Goal: Information Seeking & Learning: Find specific fact

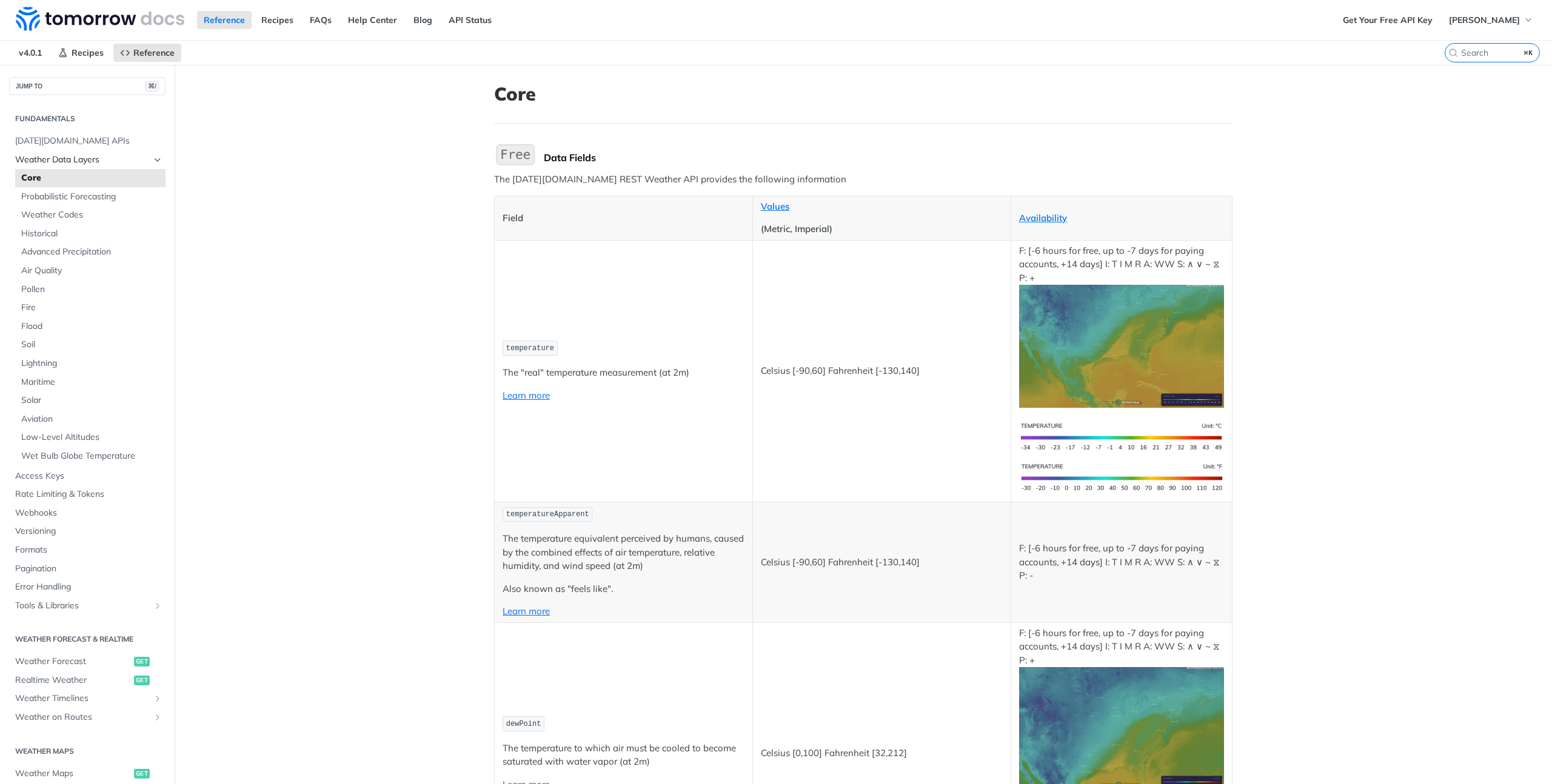
click at [67, 162] on span "Weather Data Layers" at bounding box center [82, 160] width 135 height 12
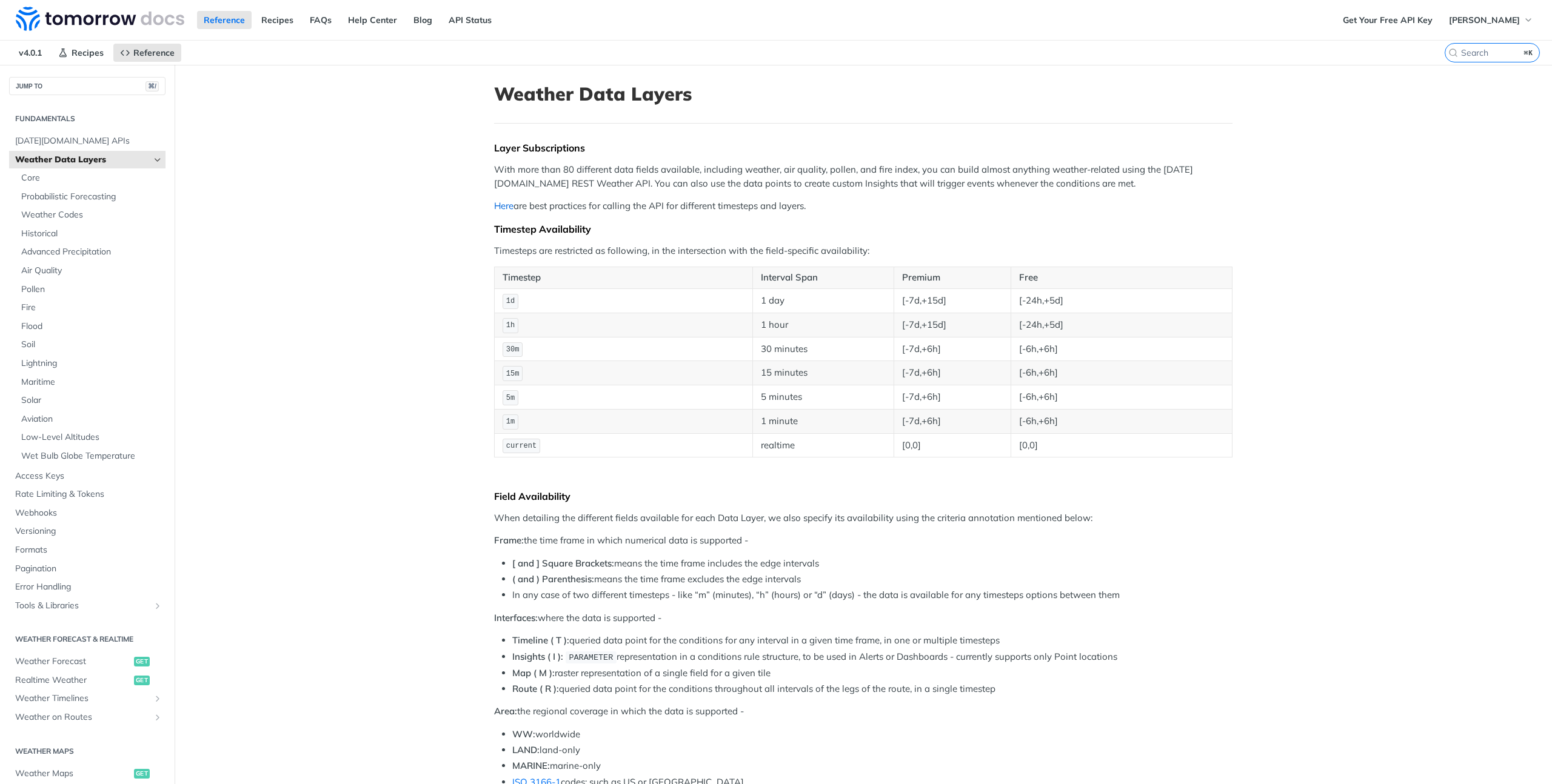
click at [494, 208] on link "Here" at bounding box center [503, 205] width 19 height 12
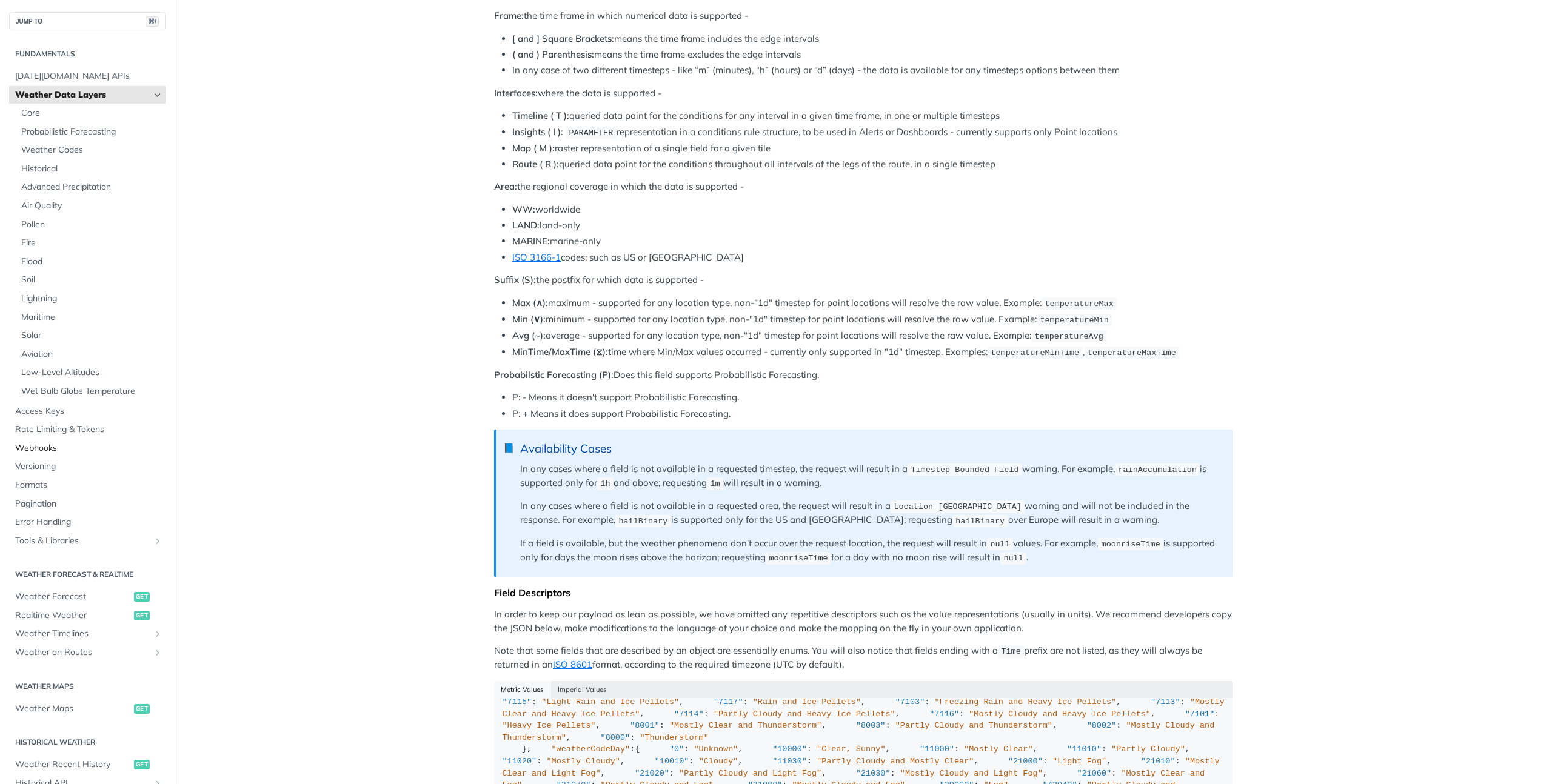
scroll to position [434, 0]
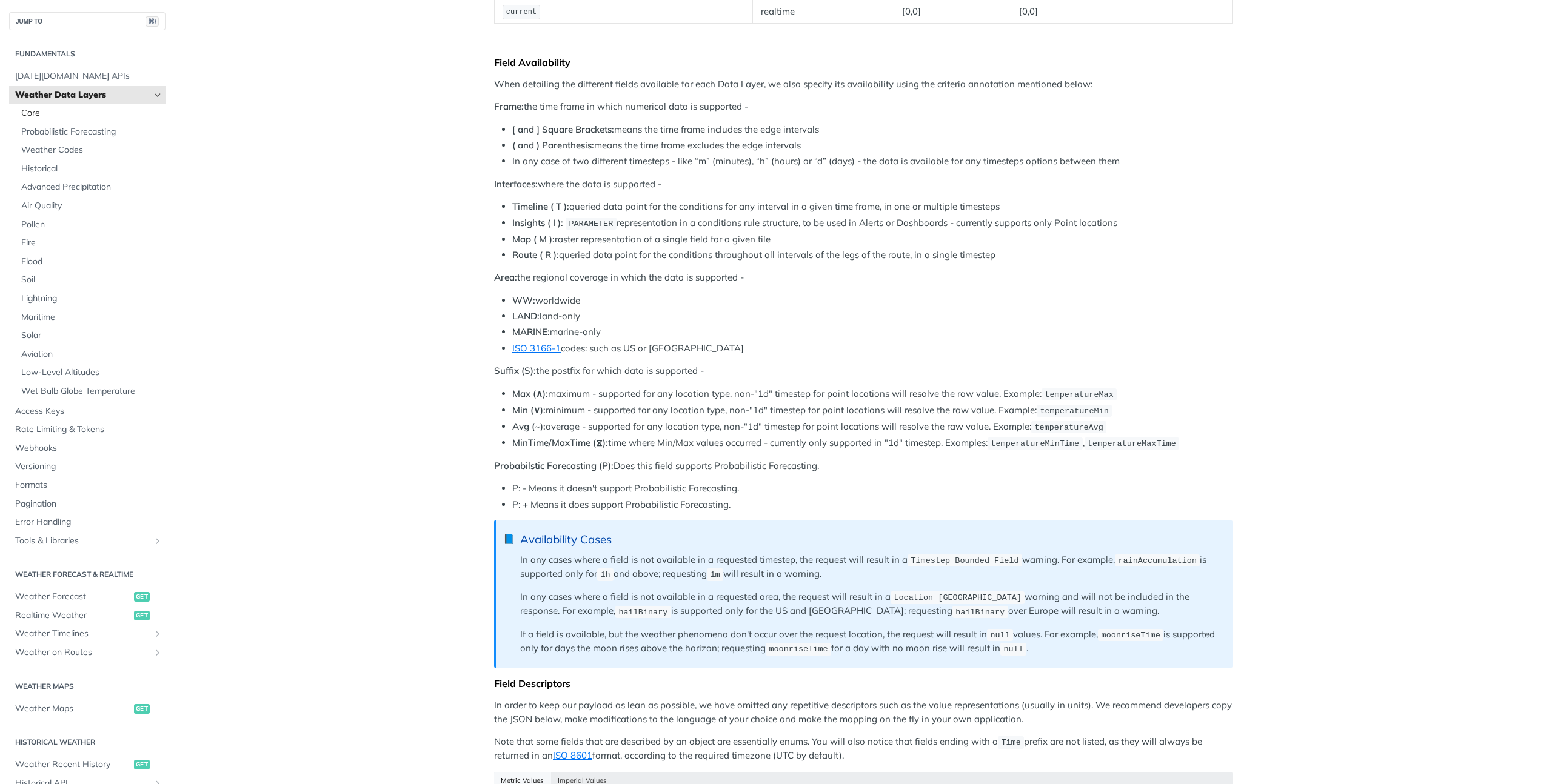
click at [37, 109] on span "Core" at bounding box center [92, 113] width 141 height 12
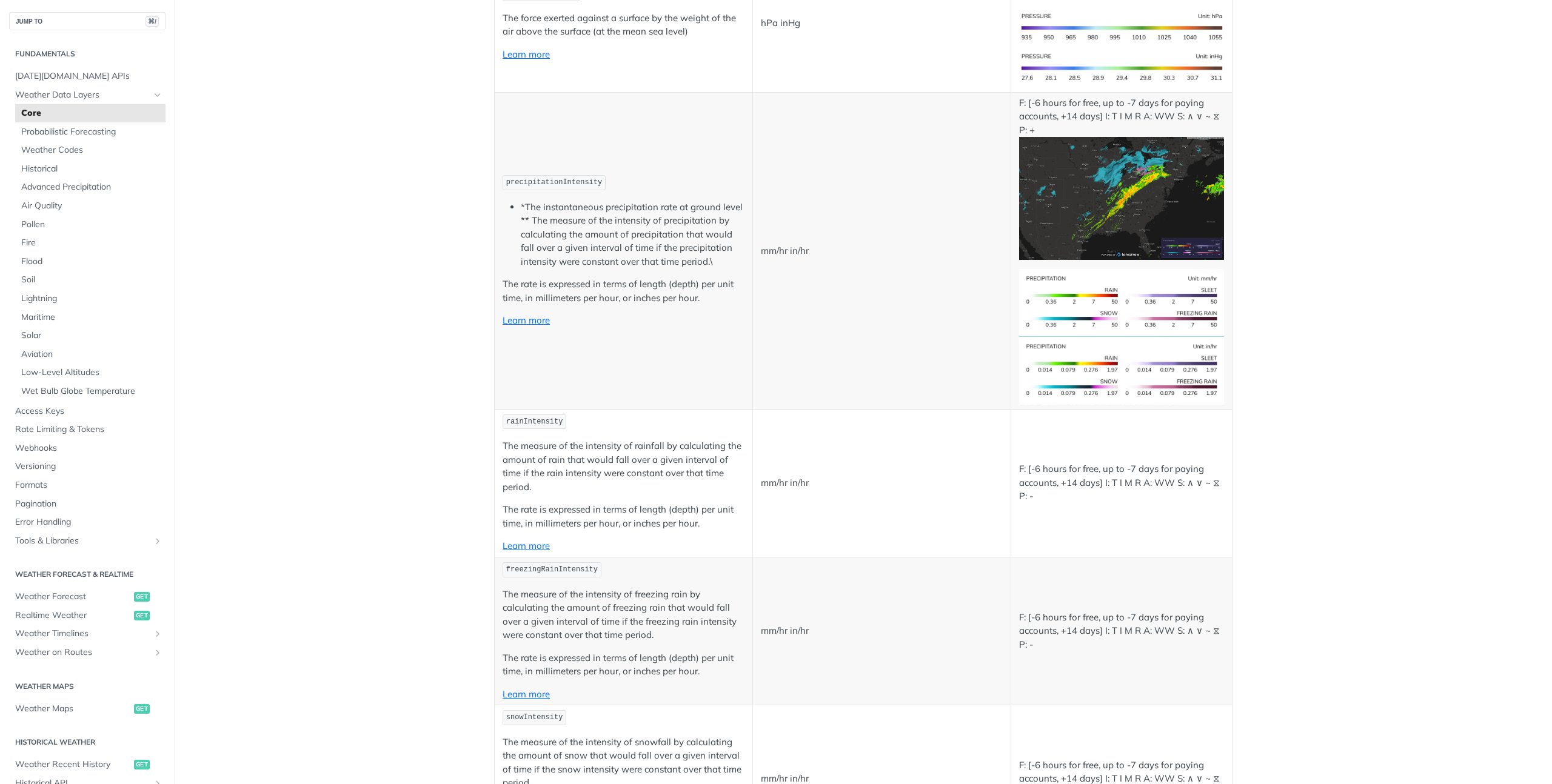
scroll to position [1201, 0]
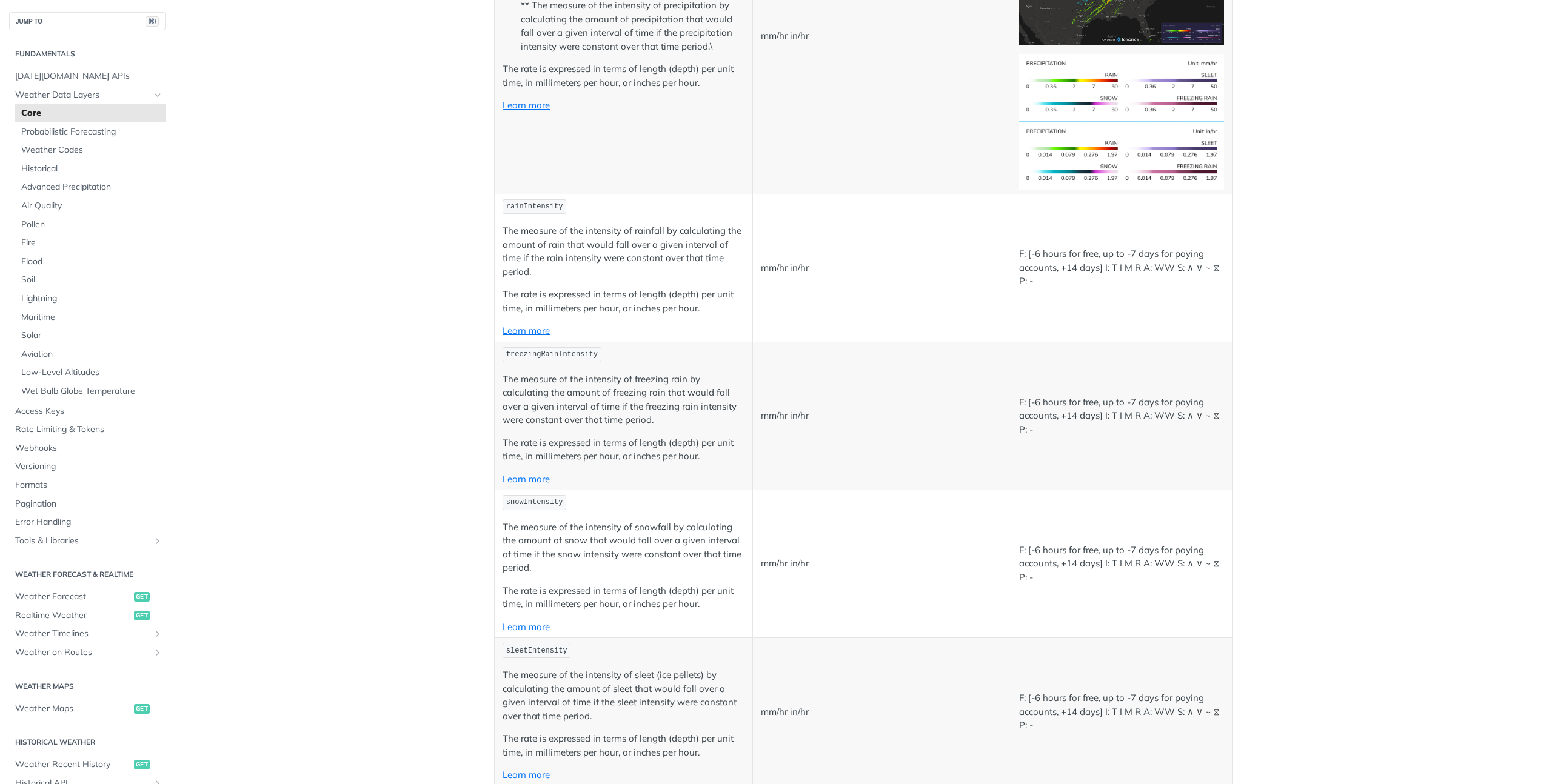
copy span "windGust"
click at [104, 99] on span "Weather Data Layers" at bounding box center [82, 95] width 135 height 12
